Goal: Navigation & Orientation: Find specific page/section

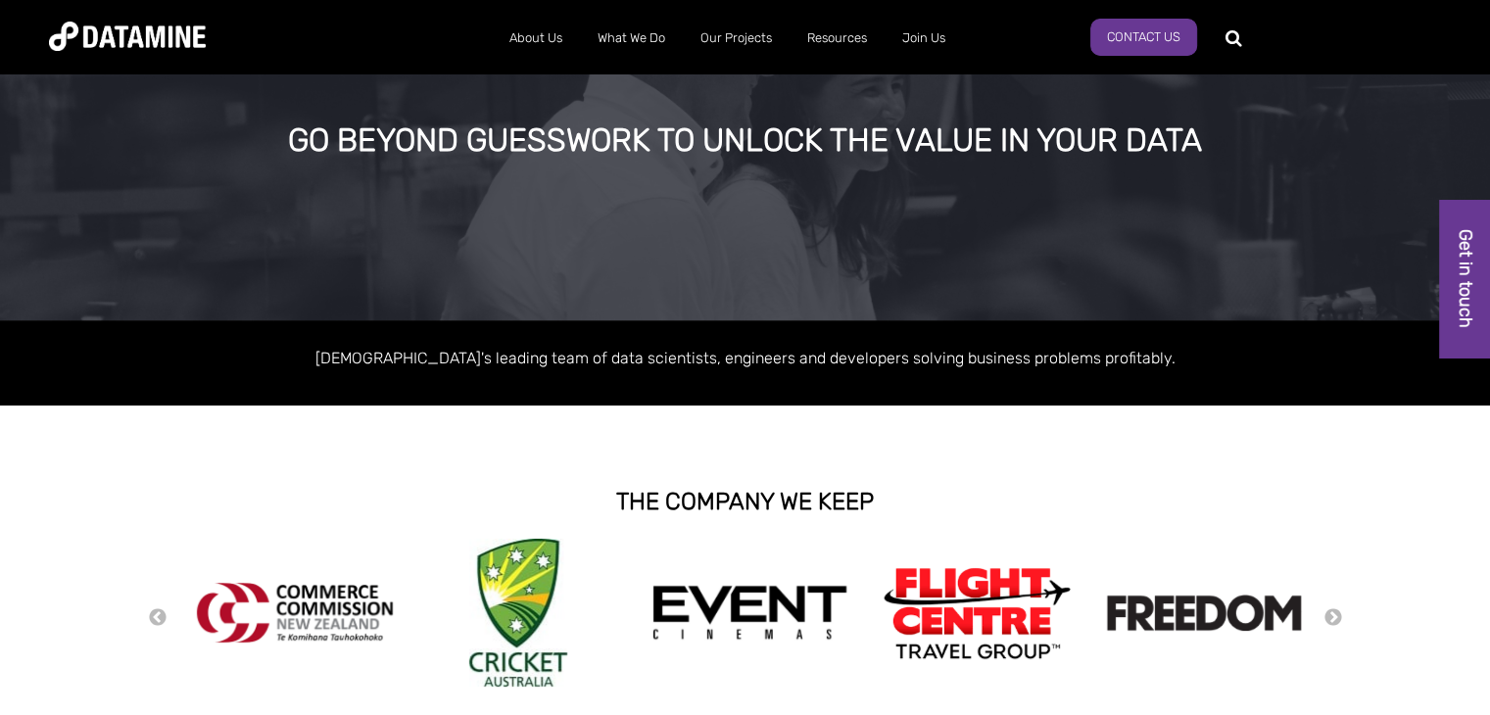
scroll to position [65, 0]
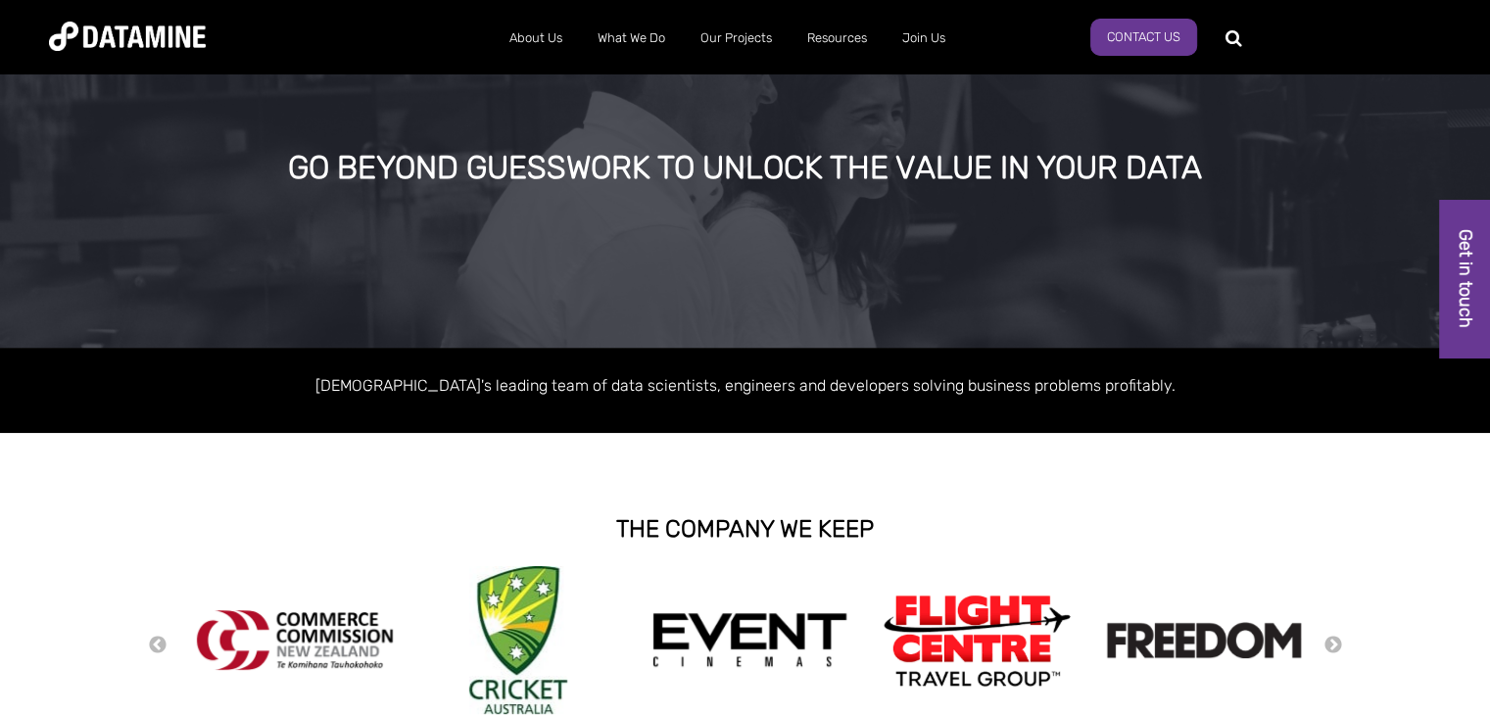
drag, startPoint x: 1497, startPoint y: 94, endPoint x: 1487, endPoint y: 113, distance: 21.0
click at [157, 636] on button "Previous" at bounding box center [158, 646] width 20 height 22
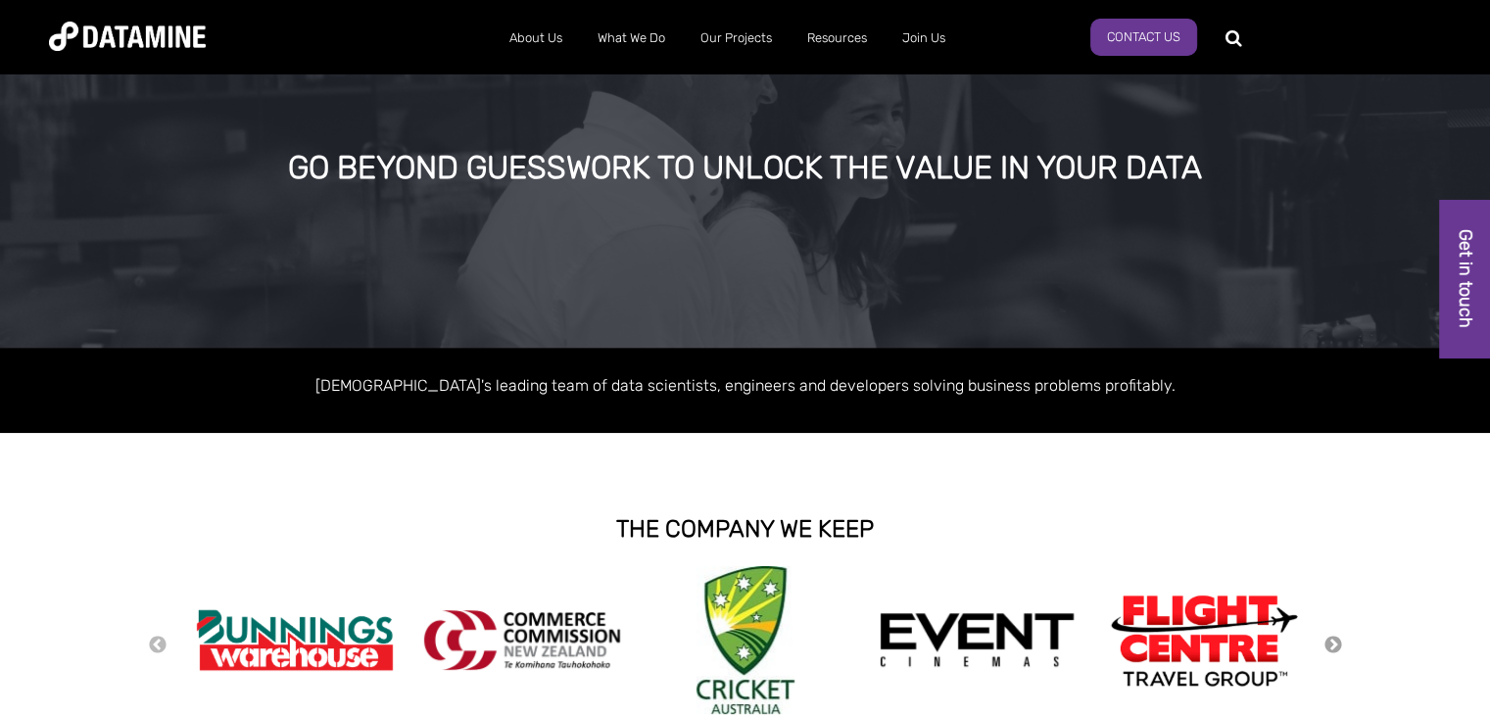
click at [1332, 648] on button "Next" at bounding box center [1334, 646] width 20 height 22
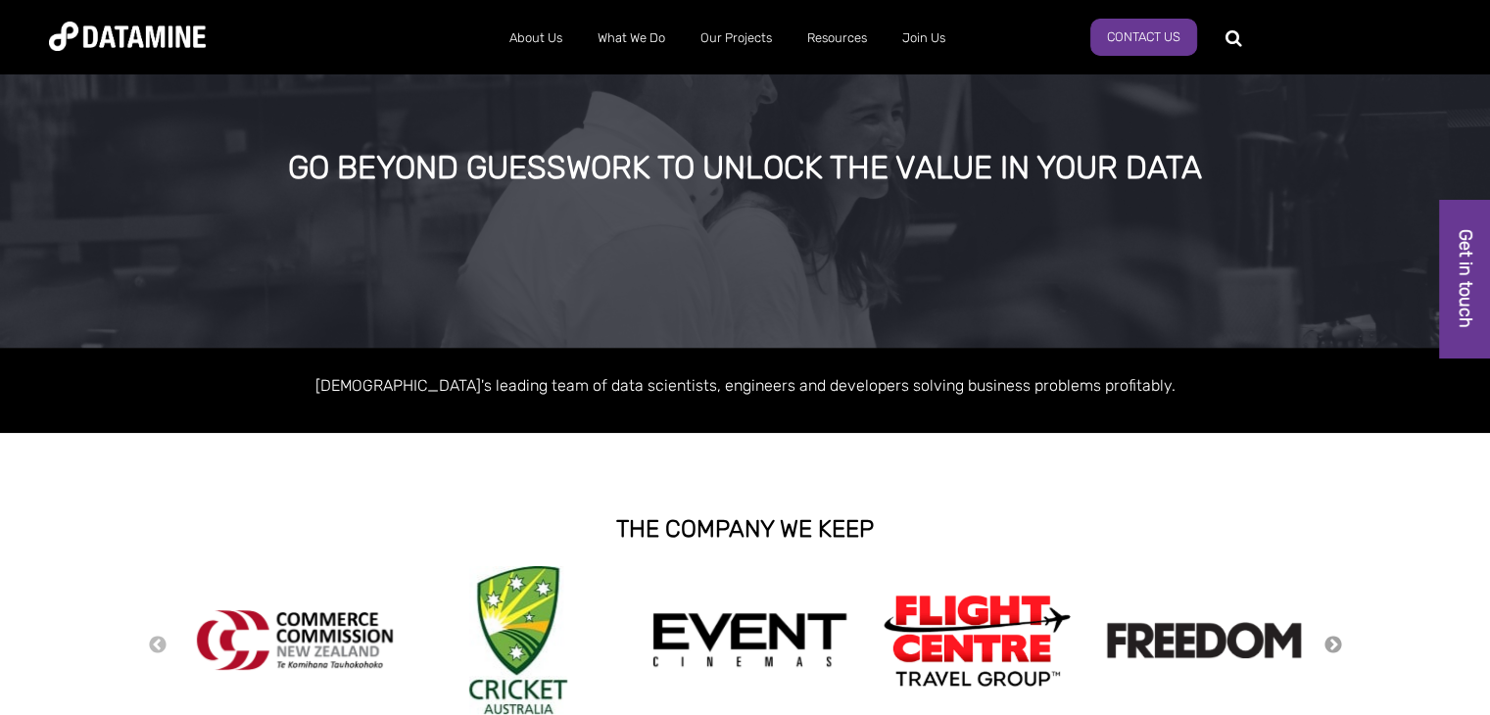
click at [1332, 648] on button "Next" at bounding box center [1334, 646] width 20 height 22
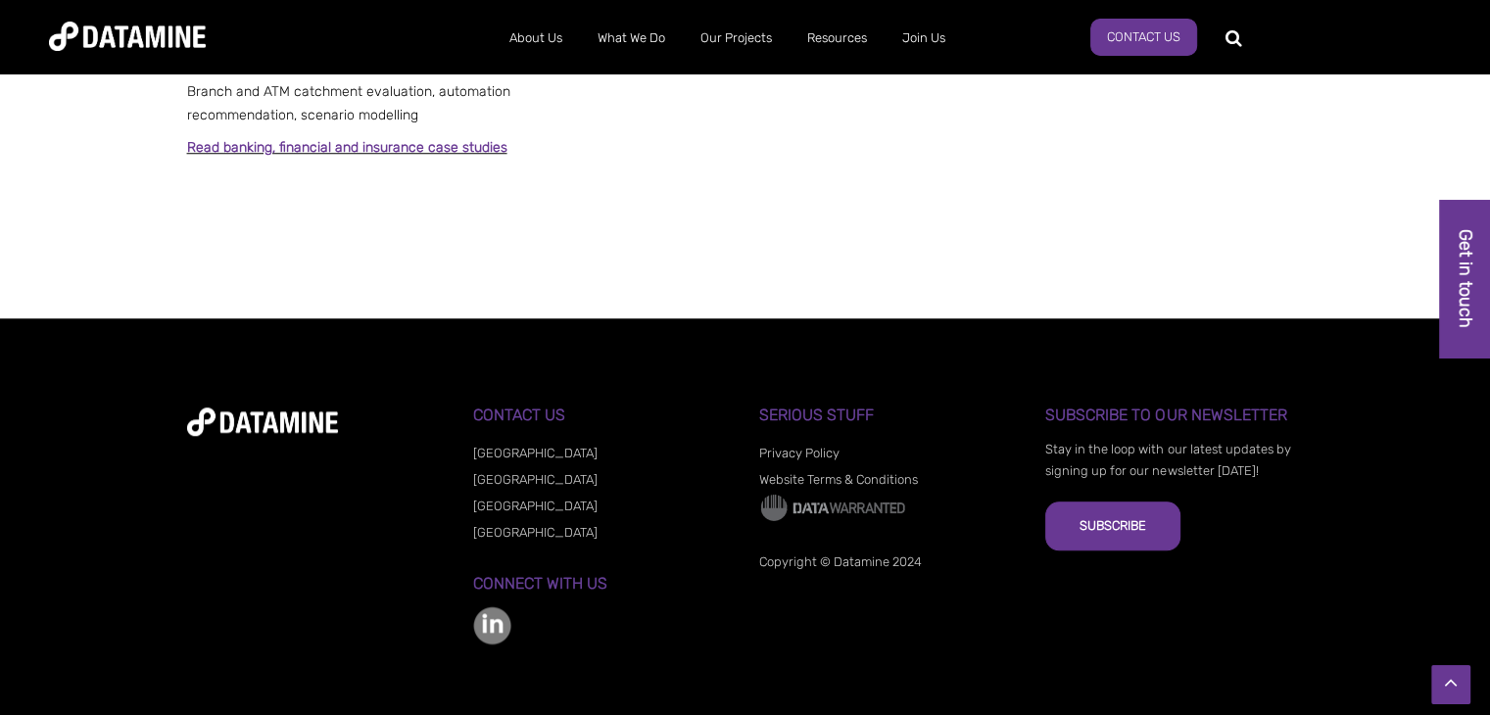
scroll to position [0, 0]
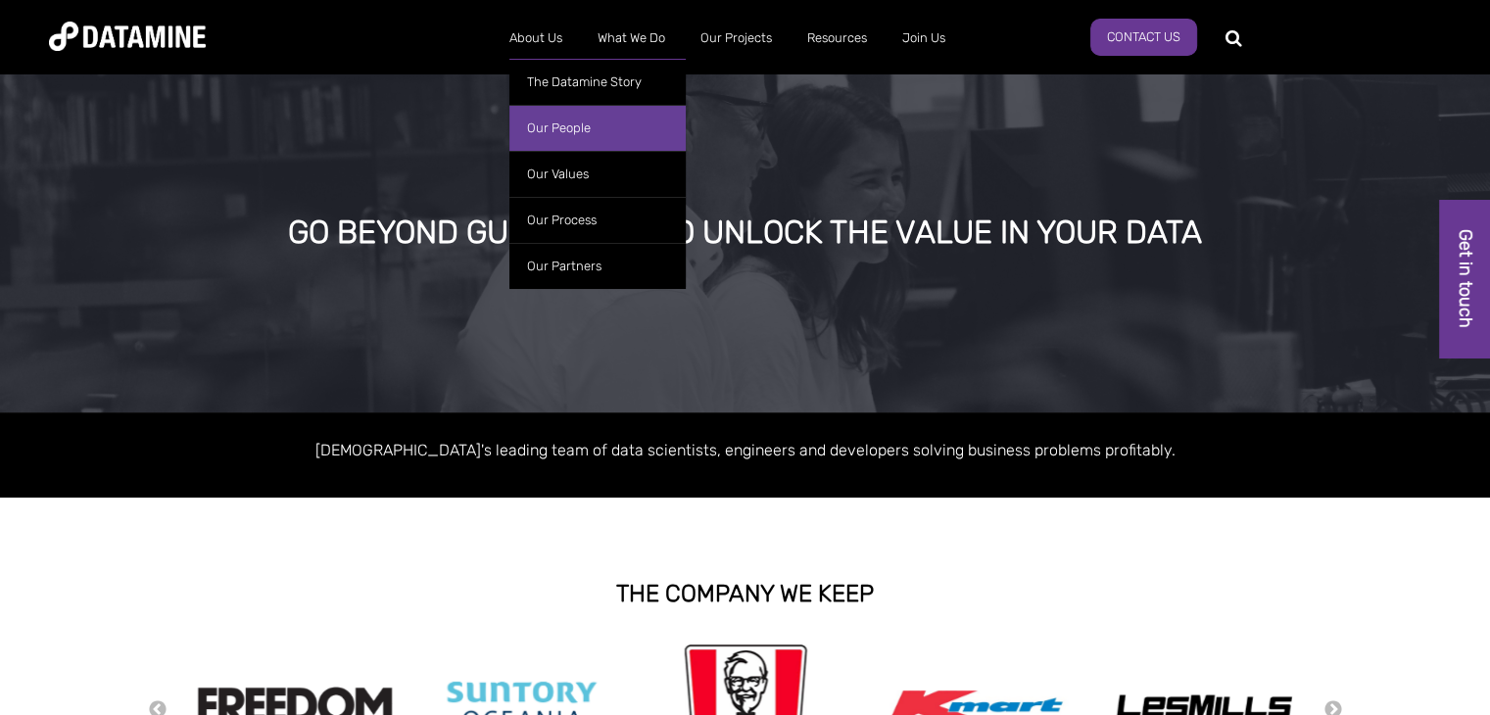
click at [556, 119] on link "Our People" at bounding box center [597, 128] width 176 height 46
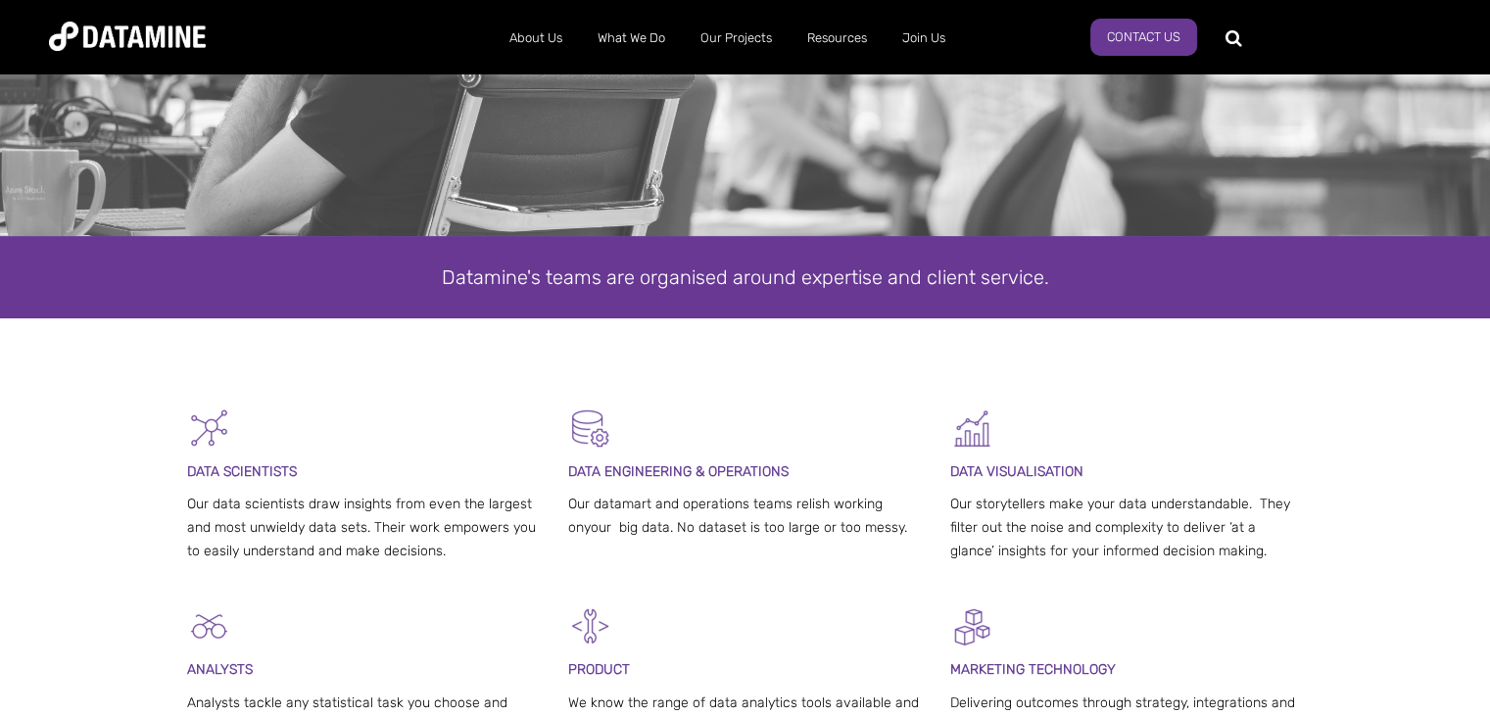
scroll to position [290, 0]
